Goal: Information Seeking & Learning: Learn about a topic

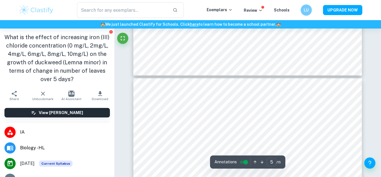
type input "4"
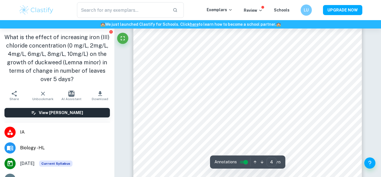
scroll to position [1137, 0]
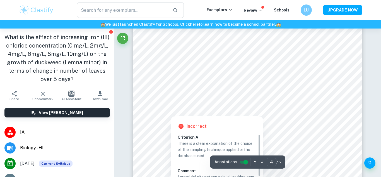
click at [169, 111] on div at bounding box center [171, 112] width 20 height 4
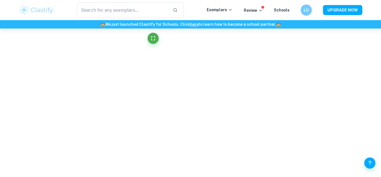
scroll to position [634, 0]
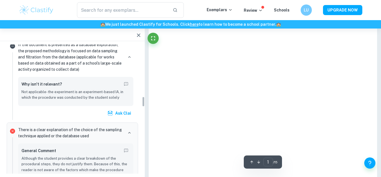
type input "4"
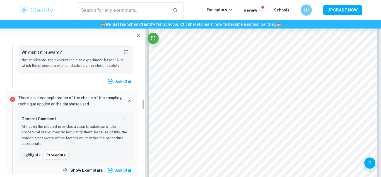
scroll to position [667, 0]
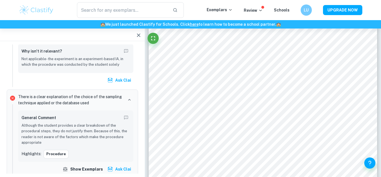
click at [84, 122] on p "Although the student provides a clear breakdown of the procedural steps, they d…" at bounding box center [75, 133] width 108 height 23
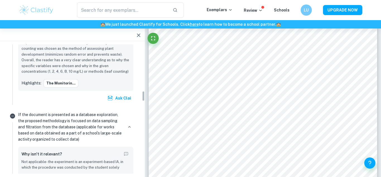
scroll to position [564, 0]
click at [136, 36] on icon "button" at bounding box center [138, 35] width 7 height 7
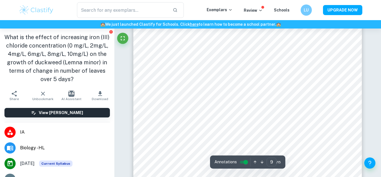
scroll to position [2755, 0]
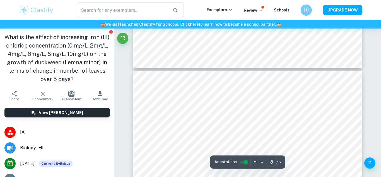
type input "7"
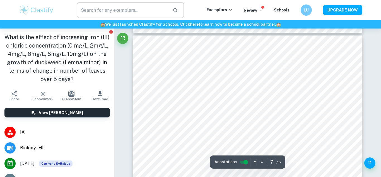
scroll to position [2023, 0]
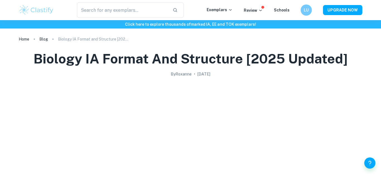
scroll to position [1364, 0]
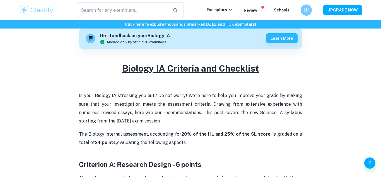
checkbox input "true"
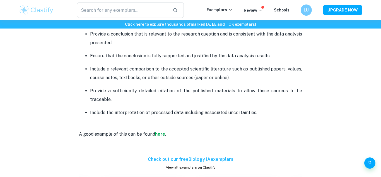
scroll to position [945, 0]
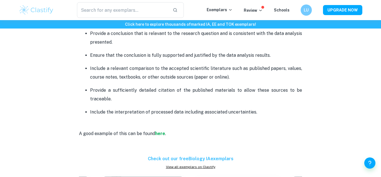
click at [201, 100] on p "Provide a sufficiently detailed citation of the published materials to allow th…" at bounding box center [196, 94] width 212 height 17
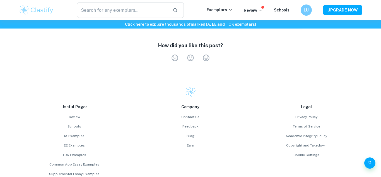
scroll to position [1646, 0]
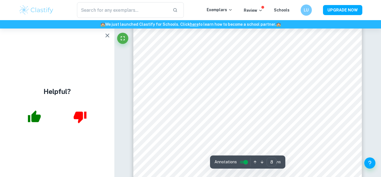
scroll to position [2450, 0]
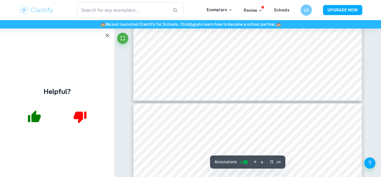
type input "12"
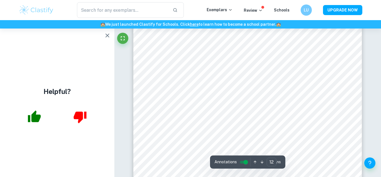
scroll to position [3830, 0]
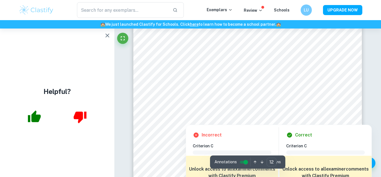
click at [209, 113] on div at bounding box center [247, 113] width 173 height 7
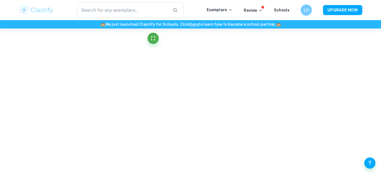
scroll to position [1577, 0]
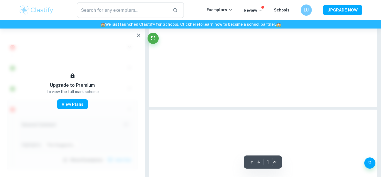
type input "12"
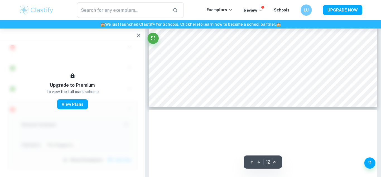
click at [139, 34] on icon "button" at bounding box center [138, 35] width 7 height 7
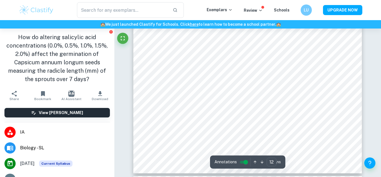
scroll to position [3758, 0]
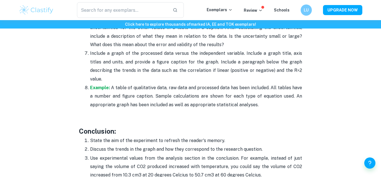
scroll to position [1397, 0]
drag, startPoint x: 195, startPoint y: 81, endPoint x: 226, endPoint y: 81, distance: 31.2
click at [226, 84] on p "Example: A table of qualitative data, raw data and processed data has been incl…" at bounding box center [196, 96] width 212 height 25
copy p "processed data"
